Goal: Task Accomplishment & Management: Use online tool/utility

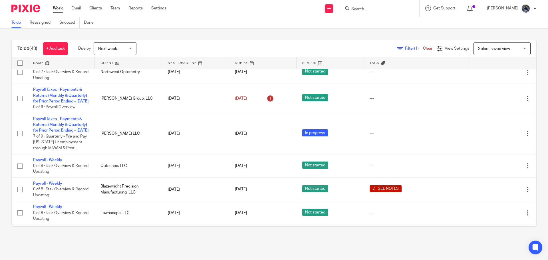
scroll to position [57, 0]
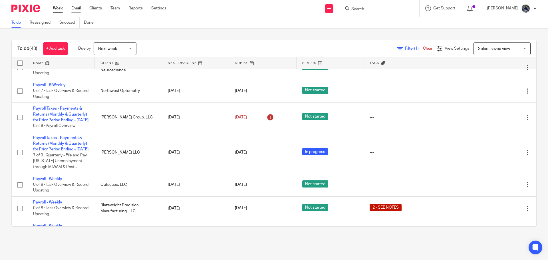
click at [74, 9] on link "Email" at bounding box center [75, 8] width 9 height 6
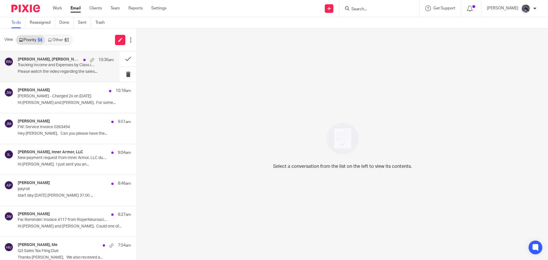
click at [45, 63] on div "Amy Corfixsen, John Wierenga, Me, Dr. Tim Royer, Jake Karcher, Amy L Corfixsen,…" at bounding box center [66, 60] width 96 height 6
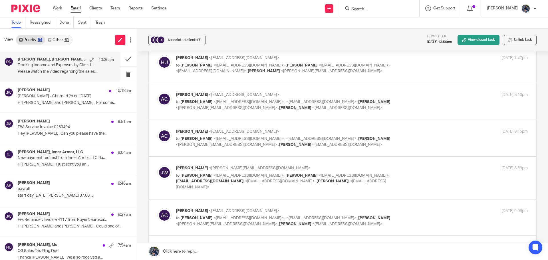
scroll to position [306, 0]
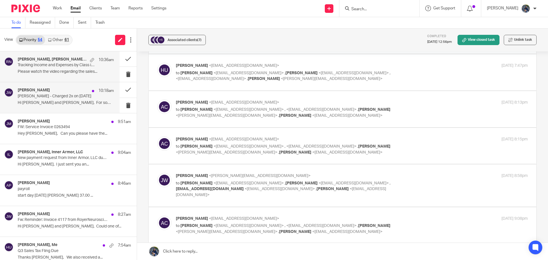
click at [45, 93] on h4 "John Wierenga" at bounding box center [34, 90] width 32 height 5
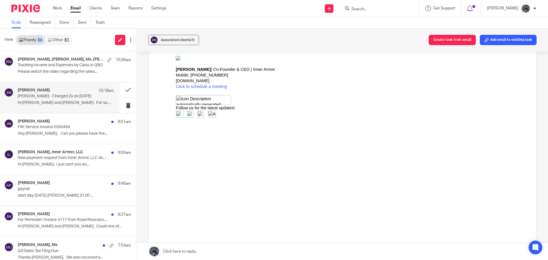
scroll to position [86, 0]
click at [370, 8] on input "Search" at bounding box center [376, 9] width 51 height 5
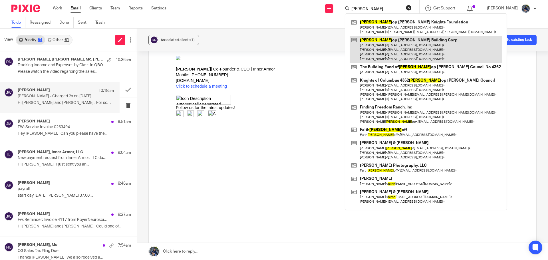
type input "bish"
click at [412, 42] on link at bounding box center [426, 49] width 153 height 27
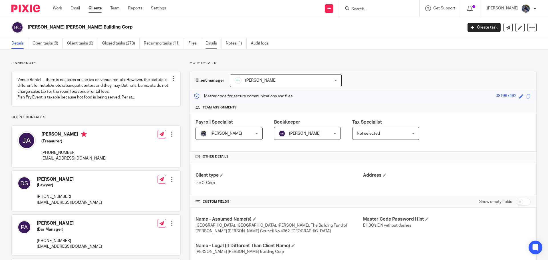
click at [211, 43] on link "Emails" at bounding box center [214, 43] width 16 height 11
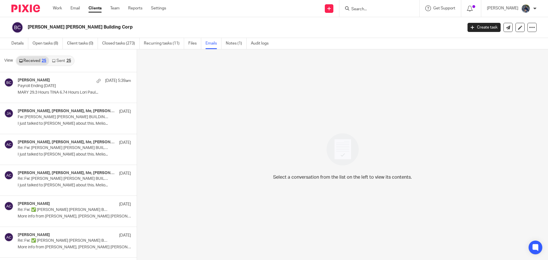
click at [33, 58] on link "Received 25" at bounding box center [32, 60] width 33 height 9
click at [44, 42] on link "Open tasks (8)" at bounding box center [48, 43] width 30 height 11
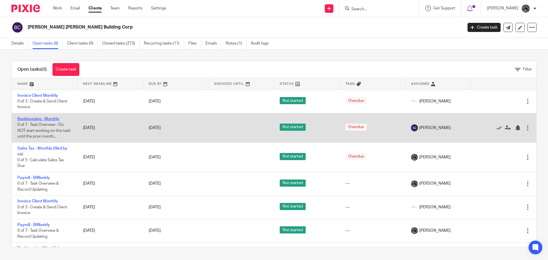
click at [27, 117] on link "Bookkeeping - Monthly" at bounding box center [38, 119] width 42 height 4
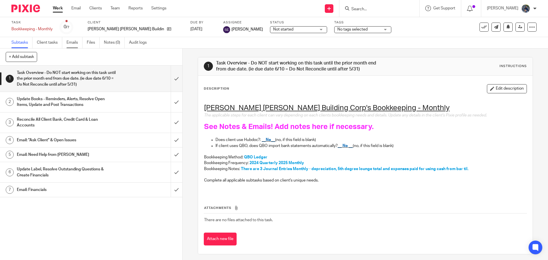
click at [72, 43] on link "Emails" at bounding box center [75, 42] width 16 height 11
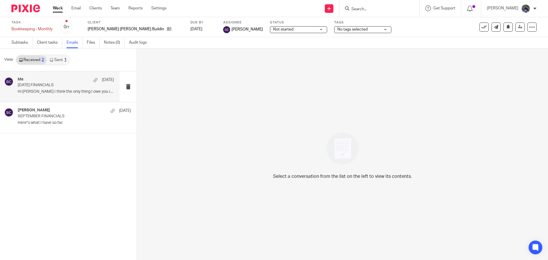
click at [50, 80] on div "Me [DATE]" at bounding box center [66, 80] width 96 height 6
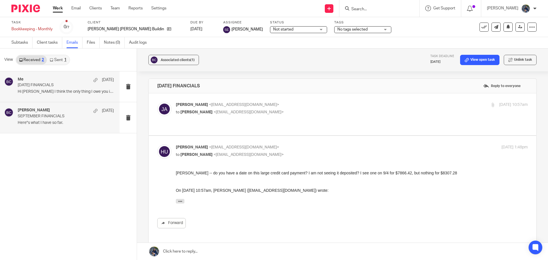
click at [72, 125] on p "Here"s what I have so far." at bounding box center [66, 123] width 96 height 5
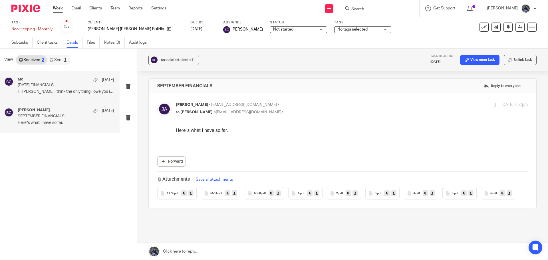
click at [59, 86] on p "[DATE] FINANCIALS" at bounding box center [56, 85] width 77 height 5
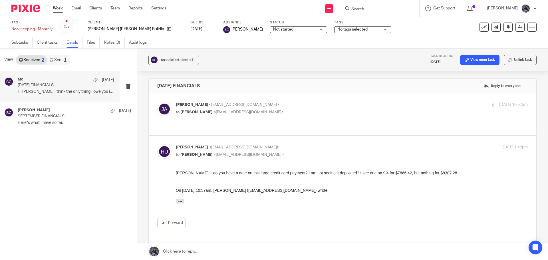
click at [214, 111] on span "<[EMAIL_ADDRESS][DOMAIN_NAME]>" at bounding box center [249, 112] width 70 height 4
checkbox input "true"
